Goal: Task Accomplishment & Management: Complete application form

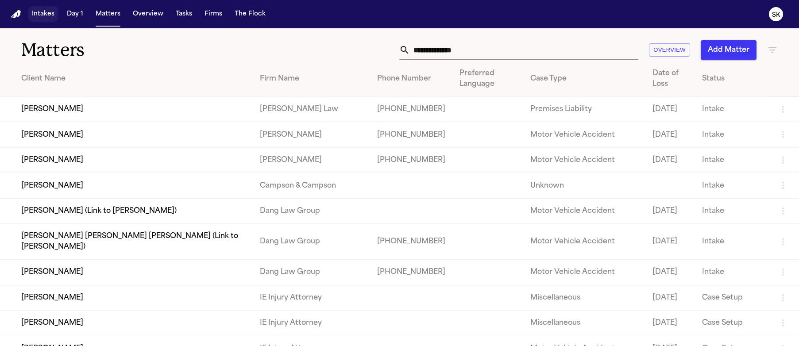
click at [42, 16] on button "Intakes" at bounding box center [43, 14] width 30 height 16
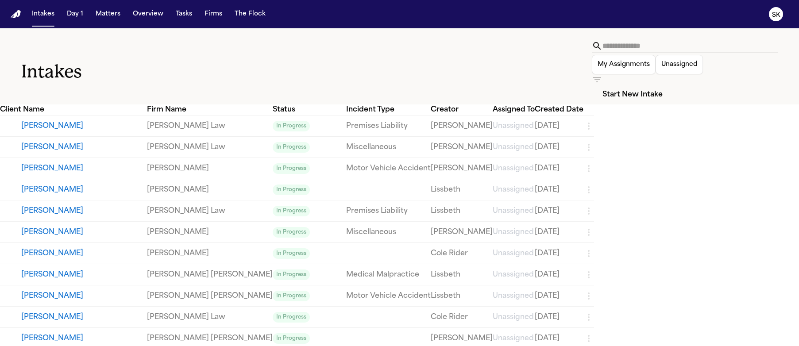
click at [673, 85] on button "Start New Intake" at bounding box center [632, 94] width 81 height 19
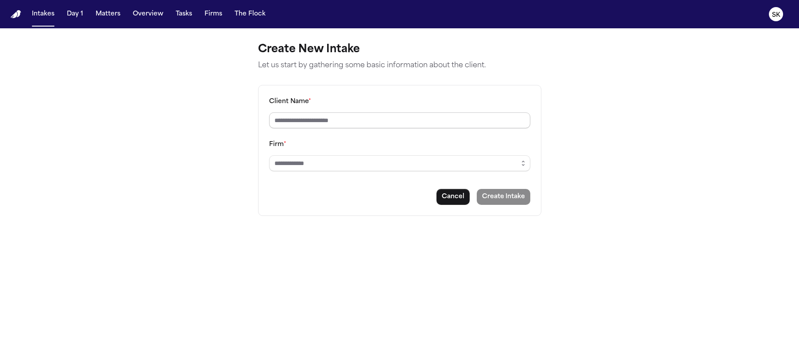
click at [460, 119] on input "Client Name *" at bounding box center [399, 120] width 261 height 16
click at [460, 161] on input "Firm *" at bounding box center [399, 163] width 261 height 16
click at [522, 162] on icon "button" at bounding box center [523, 163] width 7 height 7
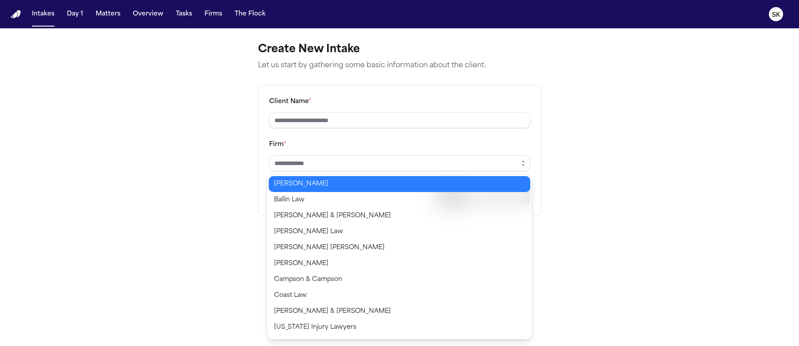
click at [559, 145] on main "Create New Intake Let us start by gathering some basic information about the cl…" at bounding box center [399, 187] width 799 height 318
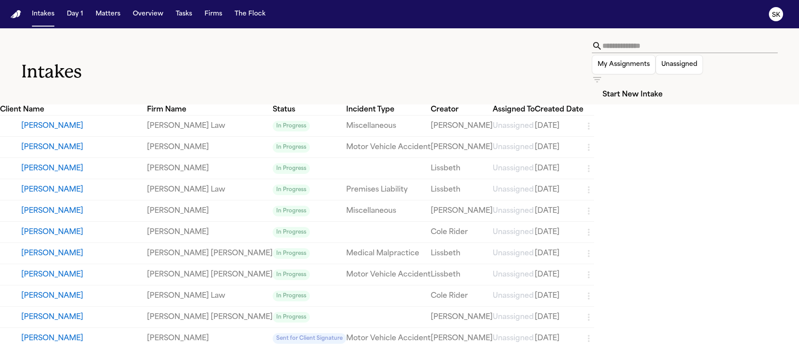
click at [53, 121] on button "[PERSON_NAME]" at bounding box center [84, 126] width 126 height 11
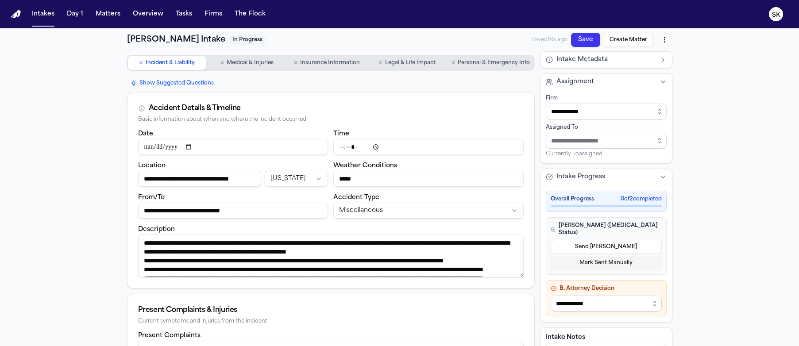
click at [402, 60] on span "Legal & Life Impact" at bounding box center [410, 62] width 50 height 7
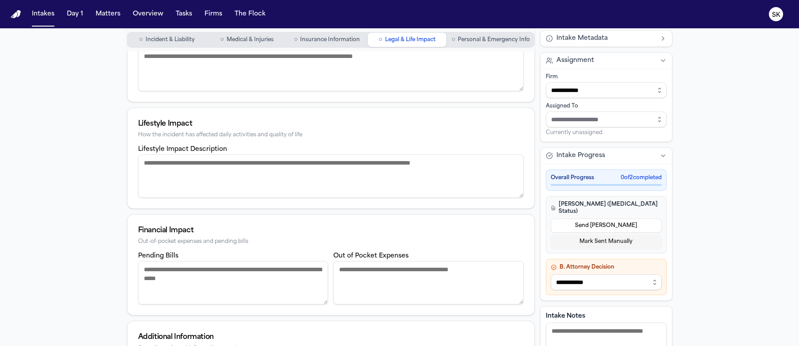
scroll to position [16, 0]
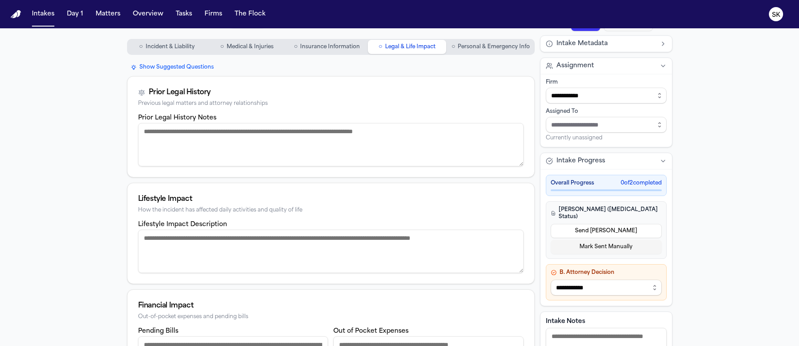
click at [493, 51] on button "○ Personal & Emergency Info" at bounding box center [490, 47] width 85 height 14
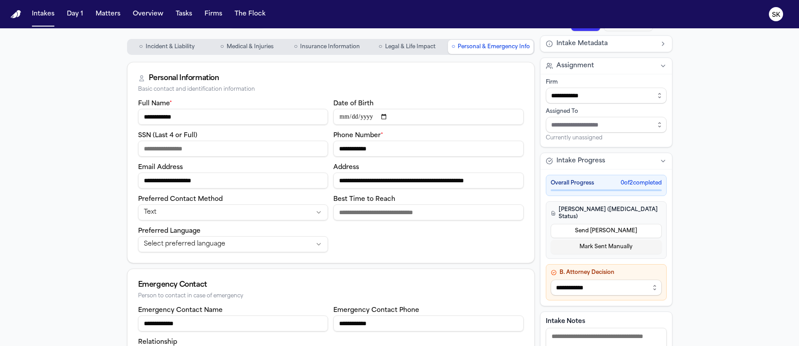
click at [191, 49] on span "Incident & Liability" at bounding box center [170, 46] width 49 height 7
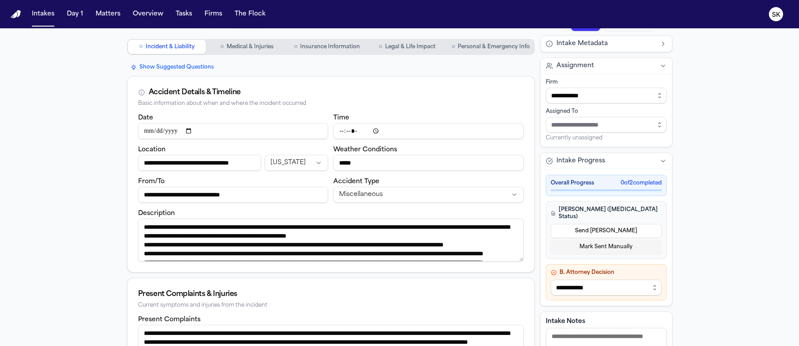
click at [340, 48] on span "Insurance Information" at bounding box center [330, 46] width 60 height 7
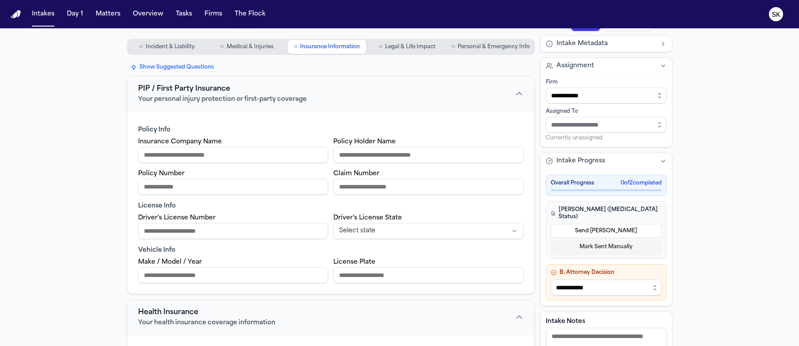
click at [511, 53] on button "○ Personal & Emergency Info" at bounding box center [490, 47] width 85 height 14
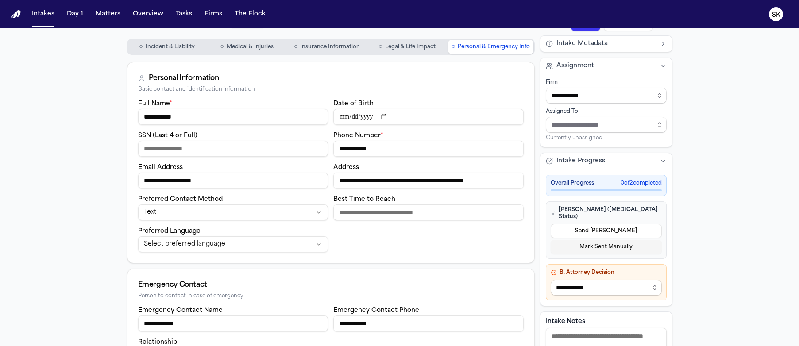
click at [165, 47] on span "Incident & Liability" at bounding box center [170, 46] width 49 height 7
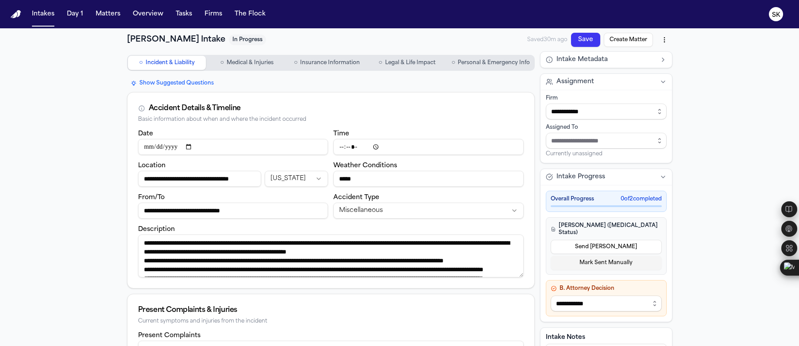
click at [665, 40] on html "**********" at bounding box center [399, 173] width 799 height 346
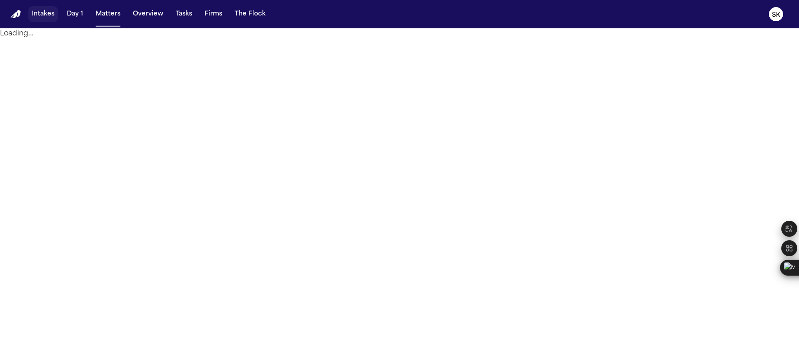
click at [40, 15] on button "Intakes" at bounding box center [43, 14] width 30 height 16
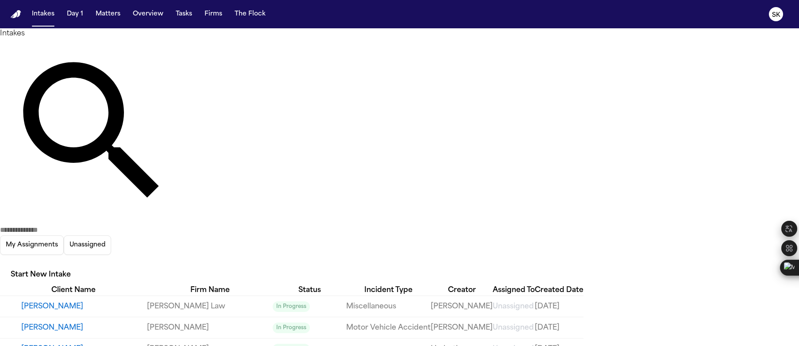
click at [62, 344] on button "[PERSON_NAME]" at bounding box center [84, 349] width 126 height 11
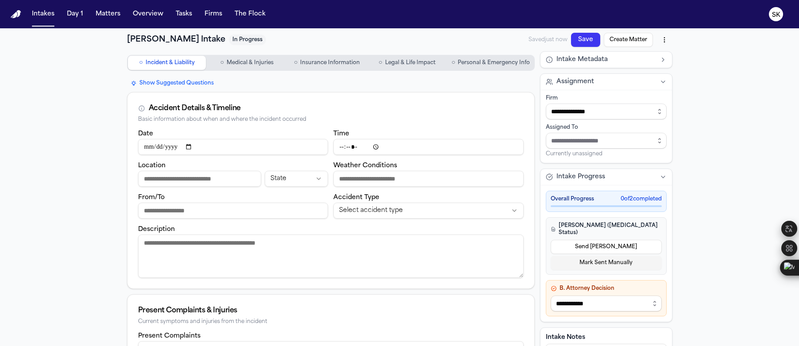
click at [509, 57] on button "○ Personal & Emergency Info" at bounding box center [490, 63] width 85 height 14
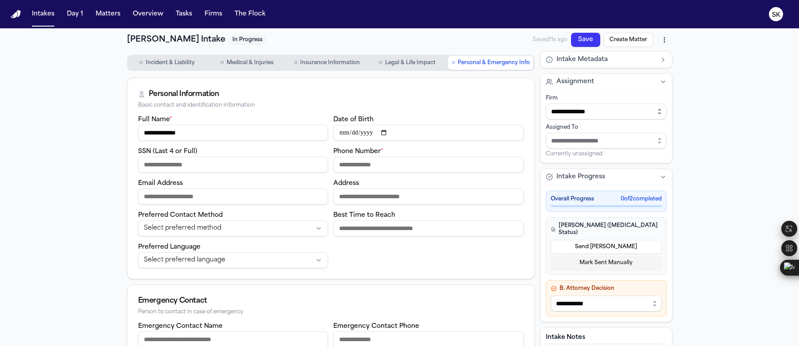
type input "**********"
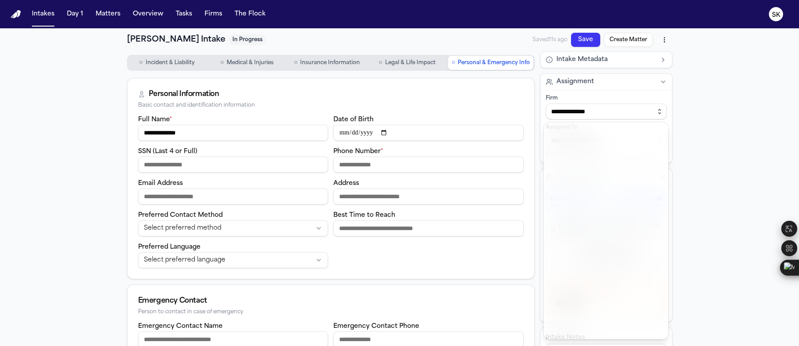
click at [653, 112] on button "button" at bounding box center [660, 112] width 14 height 16
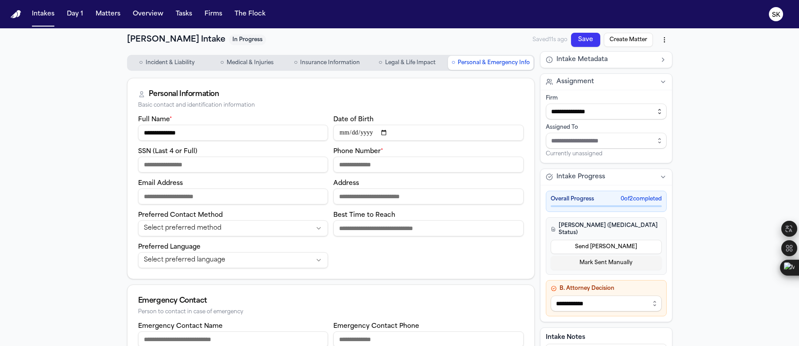
click at [653, 110] on button "button" at bounding box center [660, 112] width 14 height 16
